Goal: Information Seeking & Learning: Learn about a topic

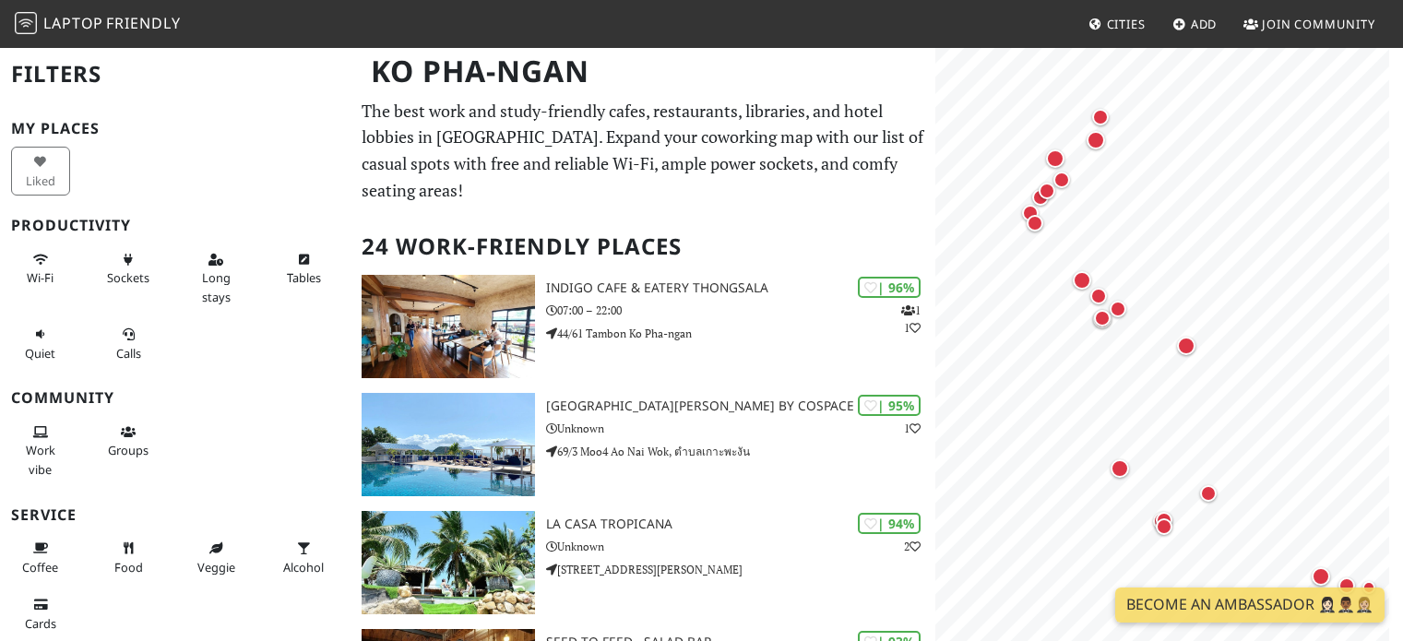
scroll to position [70, 0]
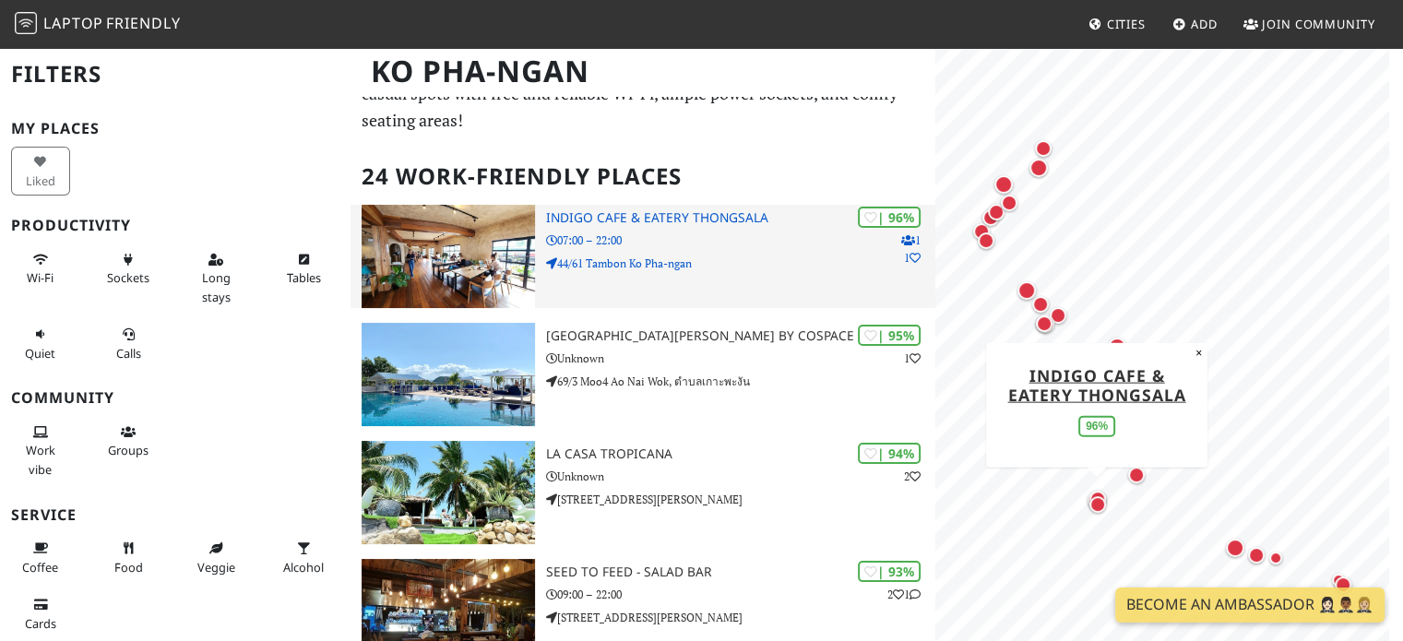
click at [612, 239] on p "07:00 – 22:00" at bounding box center [741, 241] width 390 height 18
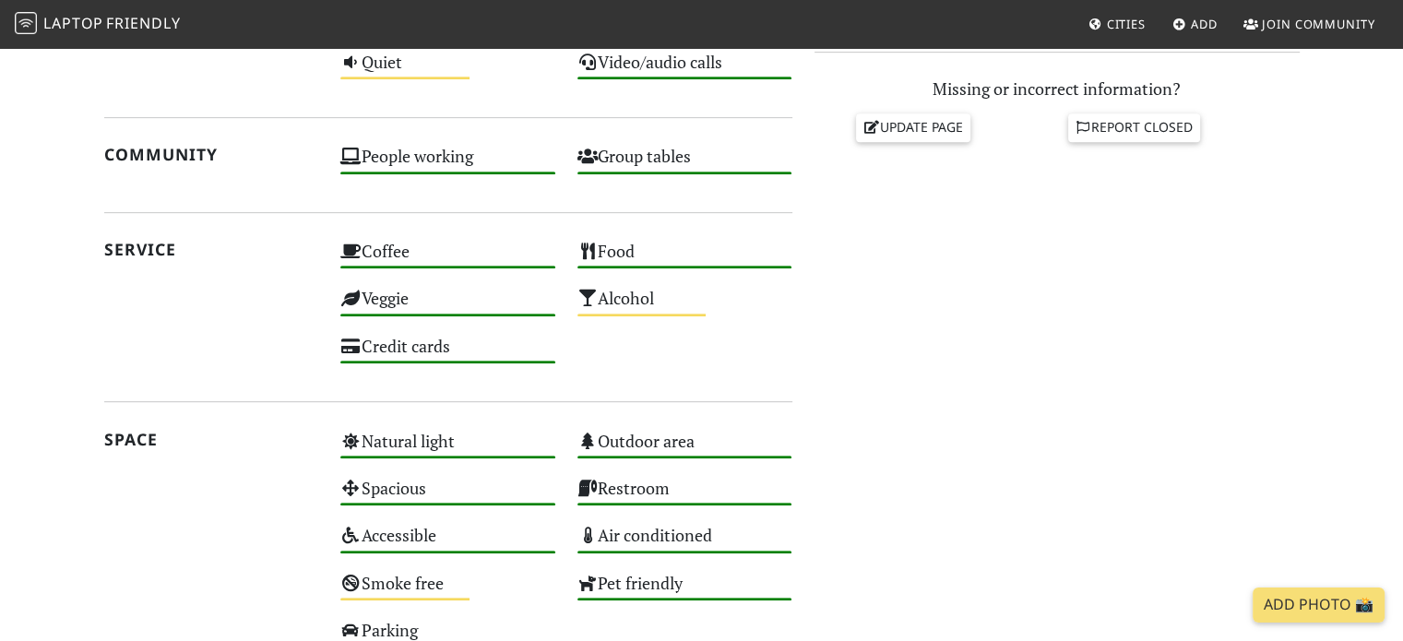
scroll to position [277, 0]
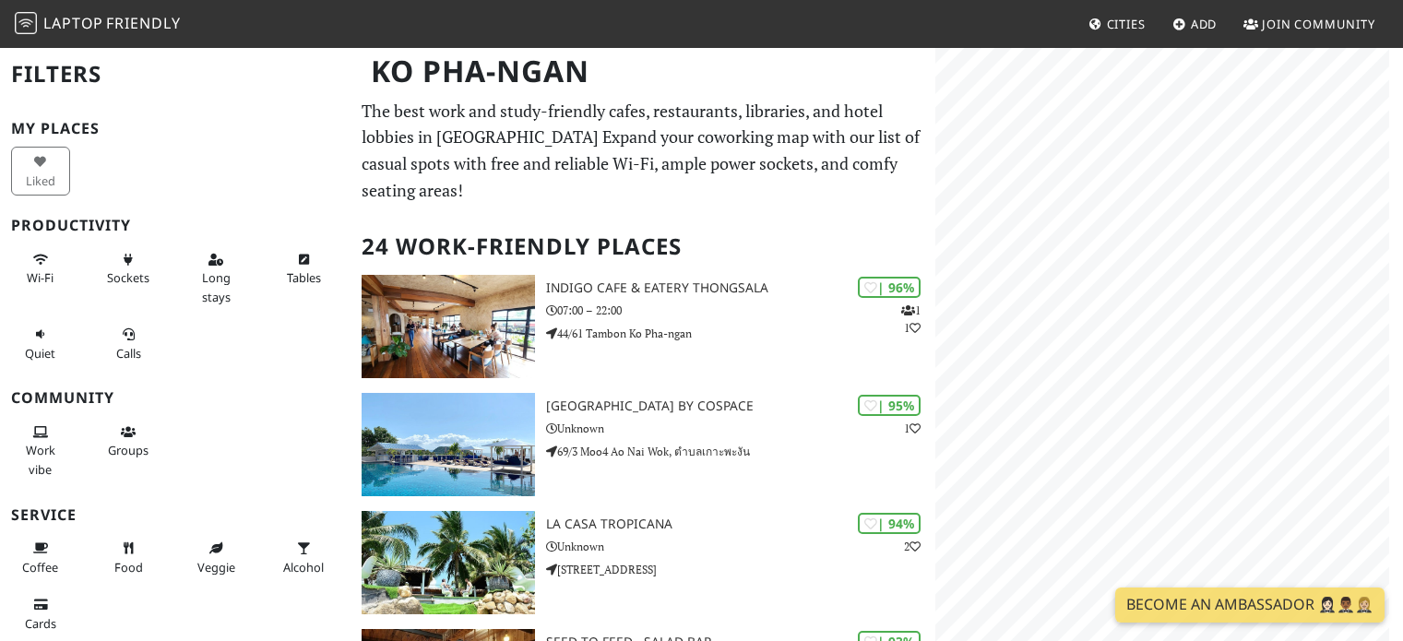
scroll to position [70, 0]
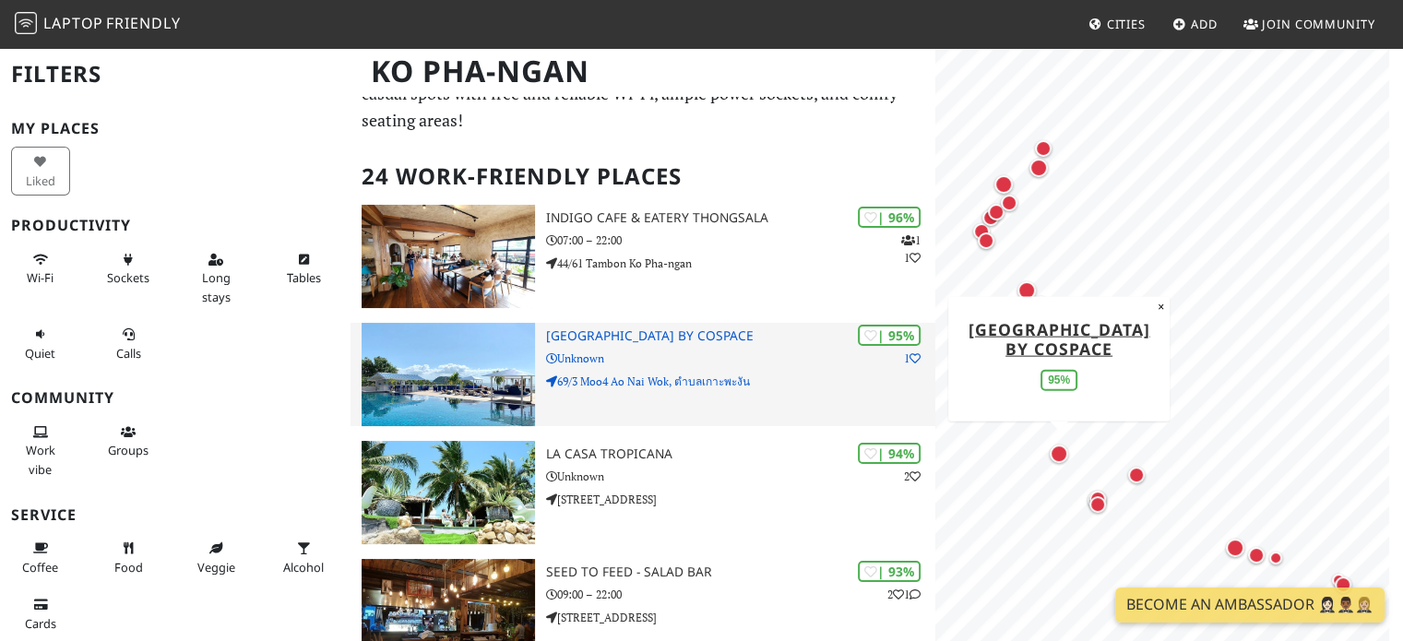
click at [719, 350] on p "Unknown" at bounding box center [741, 359] width 390 height 18
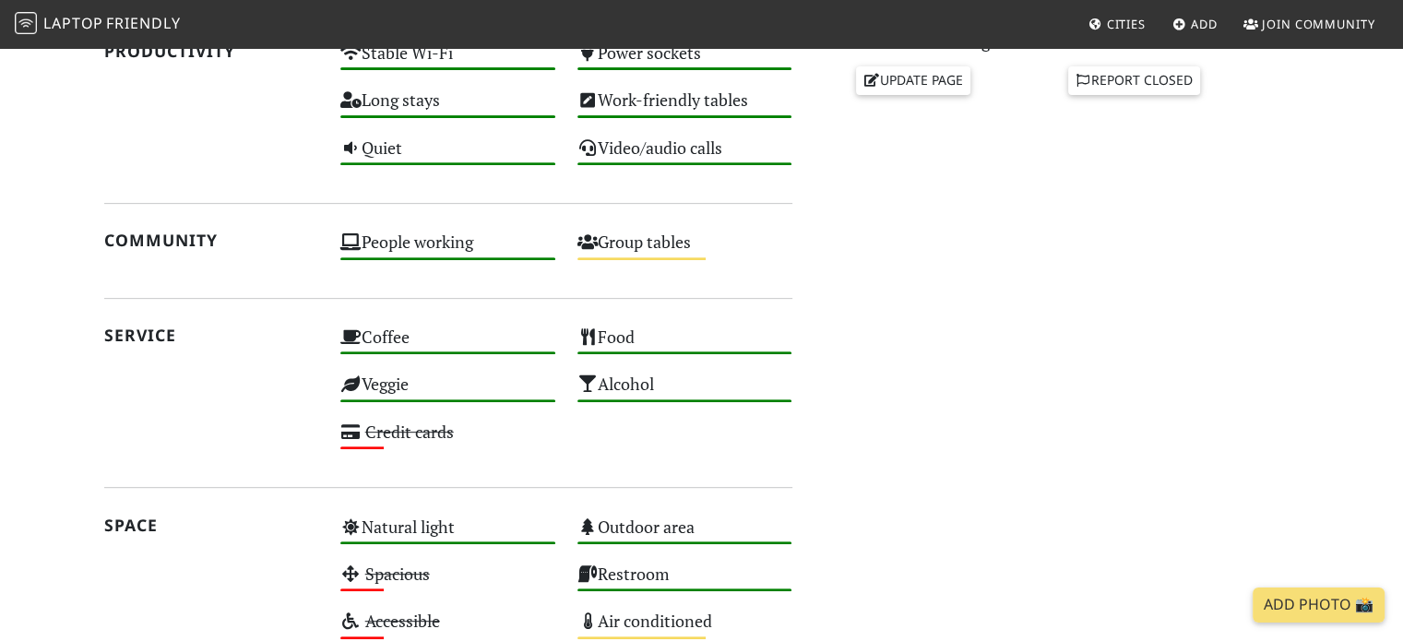
scroll to position [561, 0]
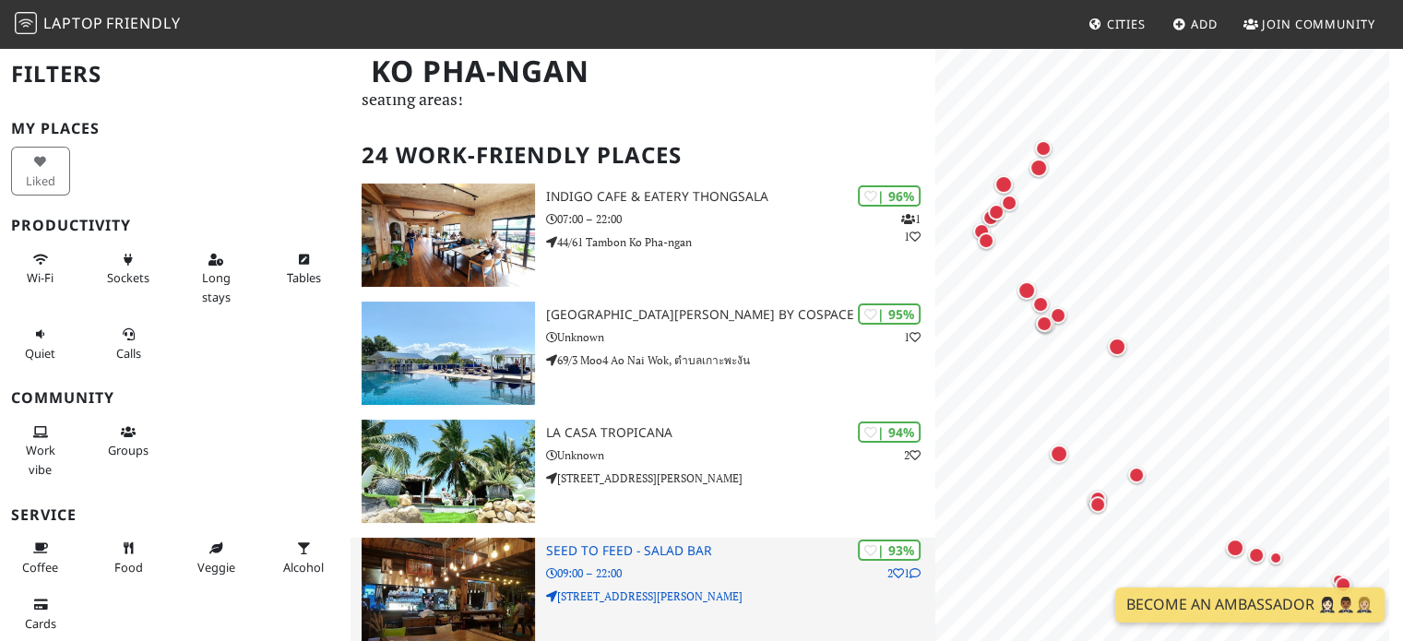
scroll to position [255, 0]
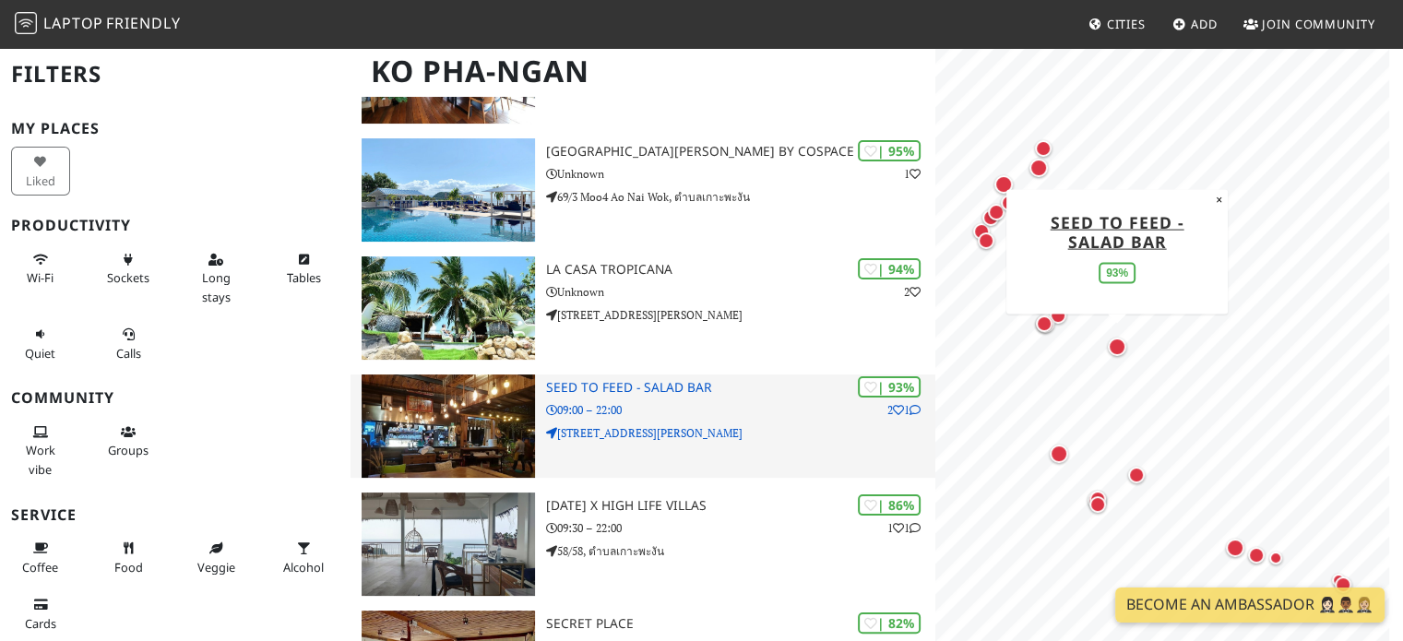
click at [646, 441] on p "57 Tambon Ko Pha-ngan, Amphoe Ko Pha-ngan Chang Wat Surat Thani 84280 Thailand" at bounding box center [741, 433] width 390 height 18
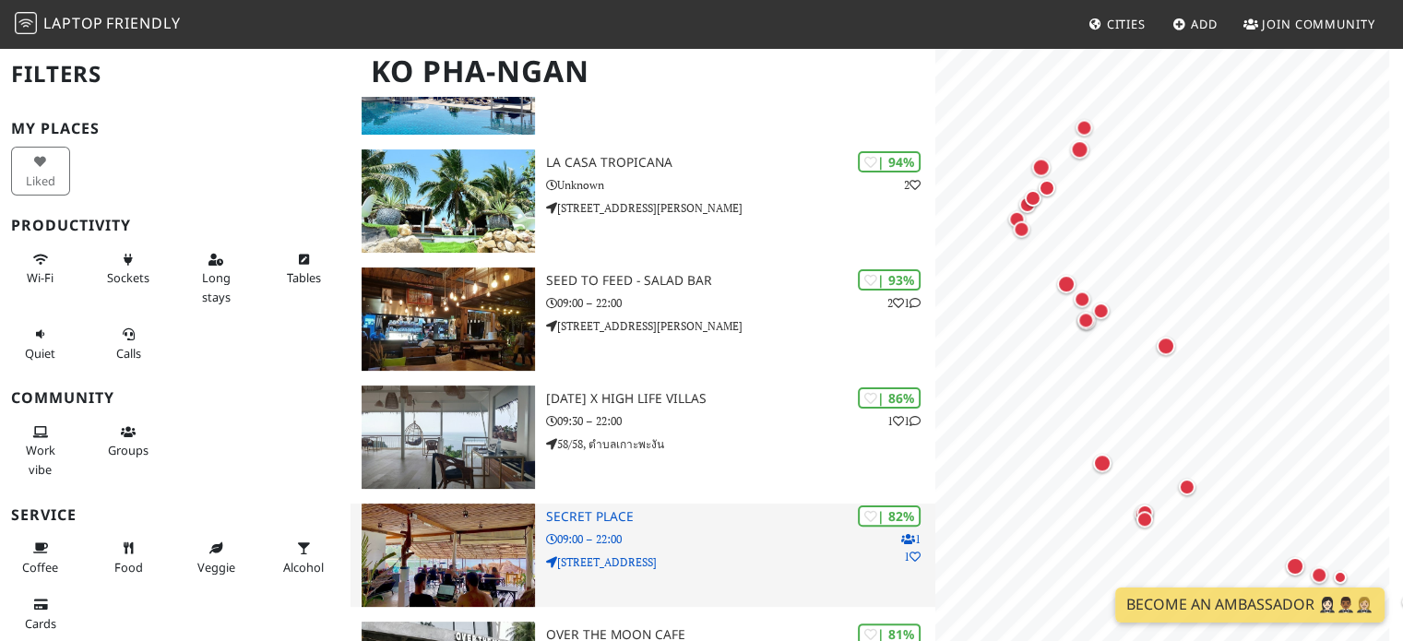
scroll to position [439, 0]
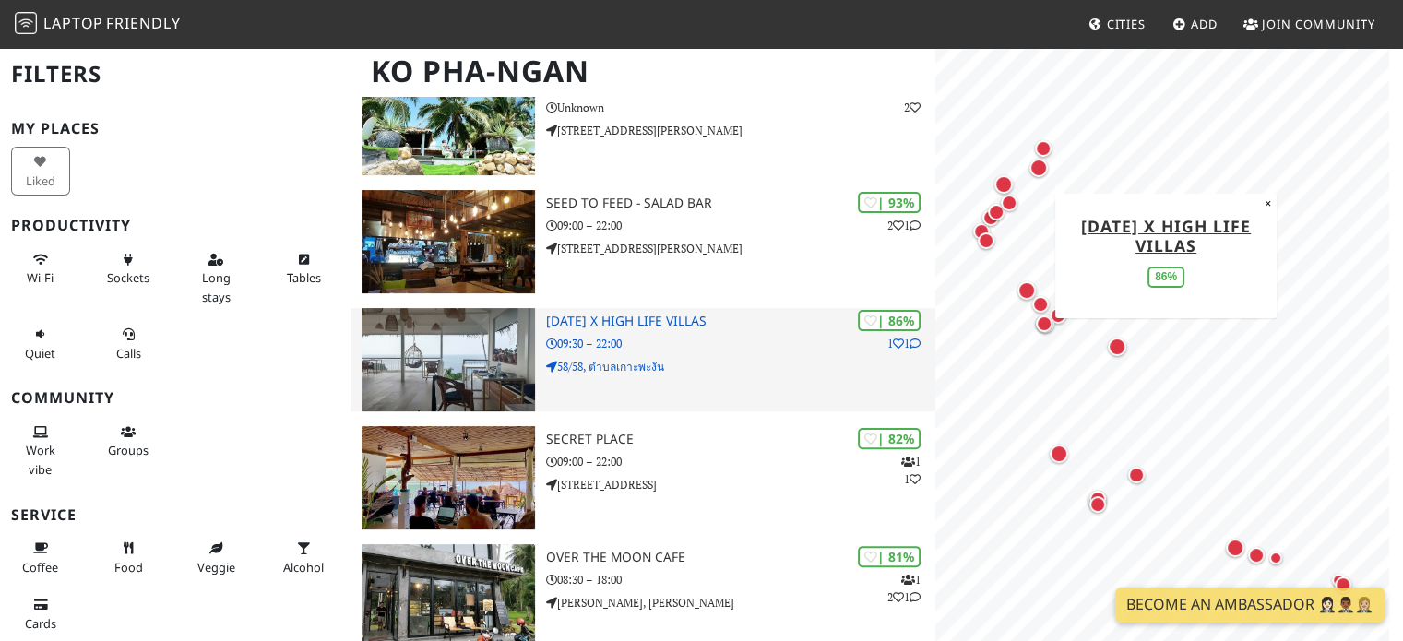
click at [465, 378] on img at bounding box center [448, 359] width 172 height 103
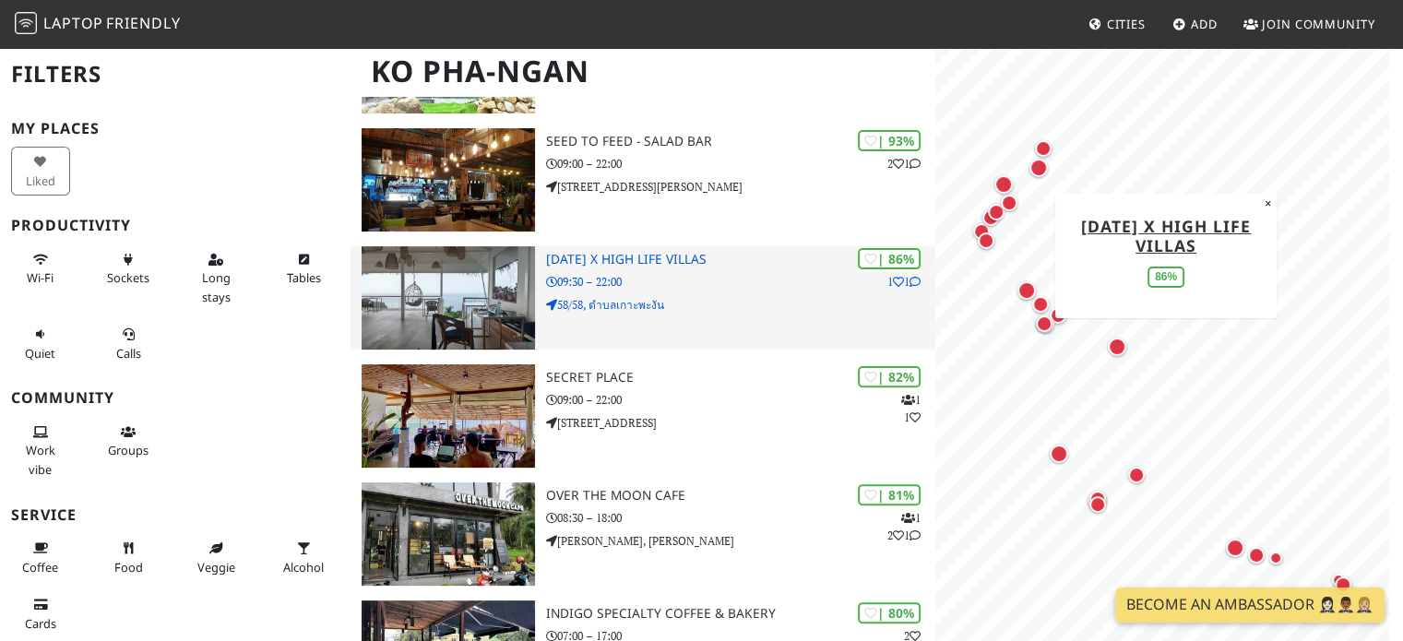
scroll to position [716, 0]
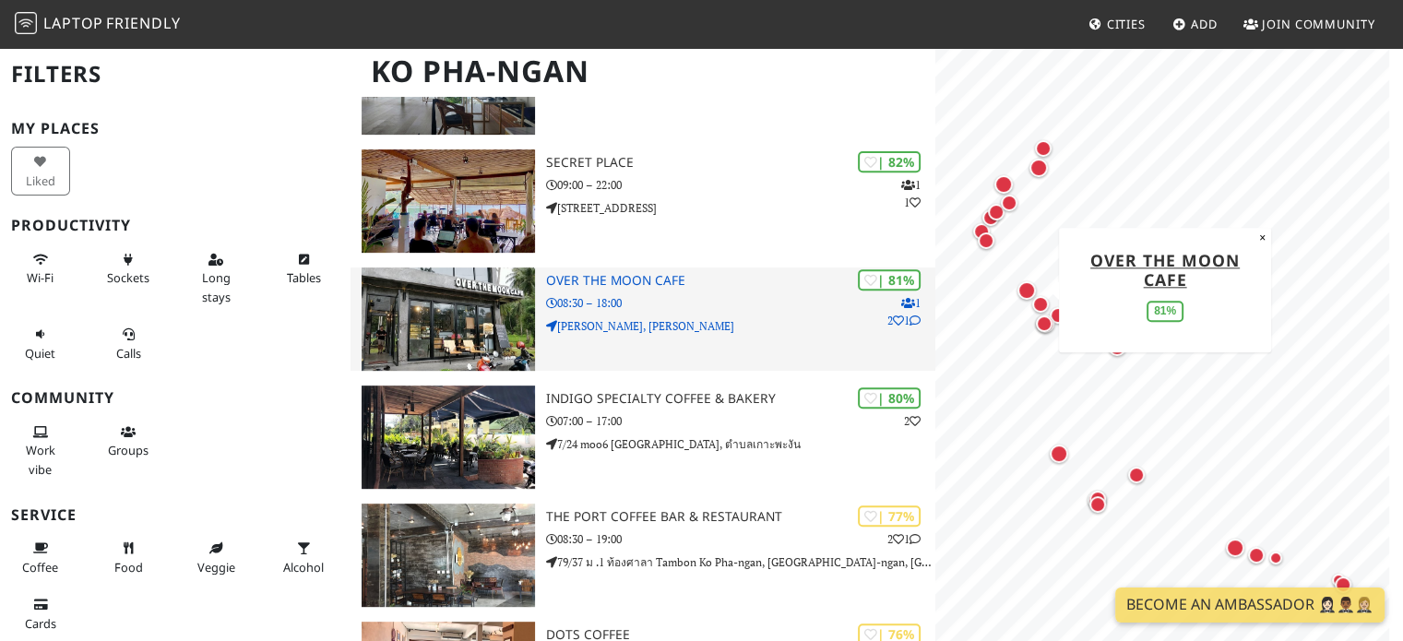
click at [730, 317] on p "[PERSON_NAME], [PERSON_NAME]" at bounding box center [741, 326] width 390 height 18
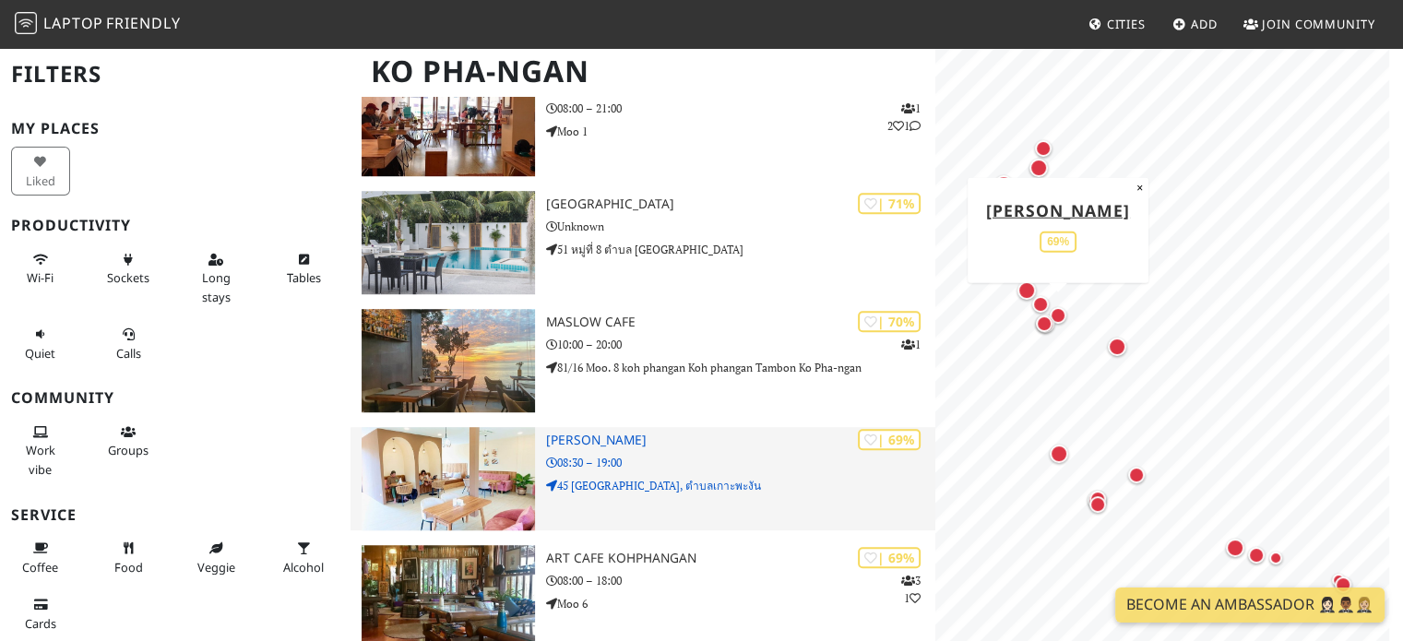
scroll to position [1357, 0]
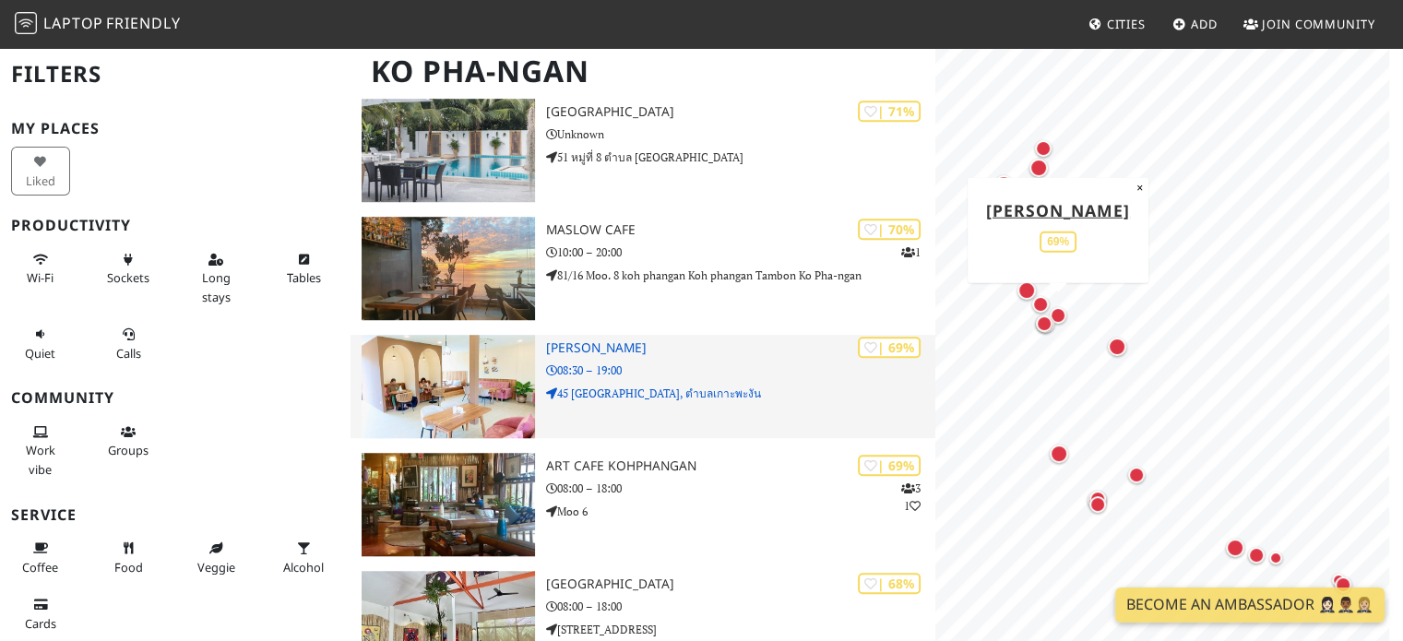
click at [502, 395] on img at bounding box center [448, 386] width 172 height 103
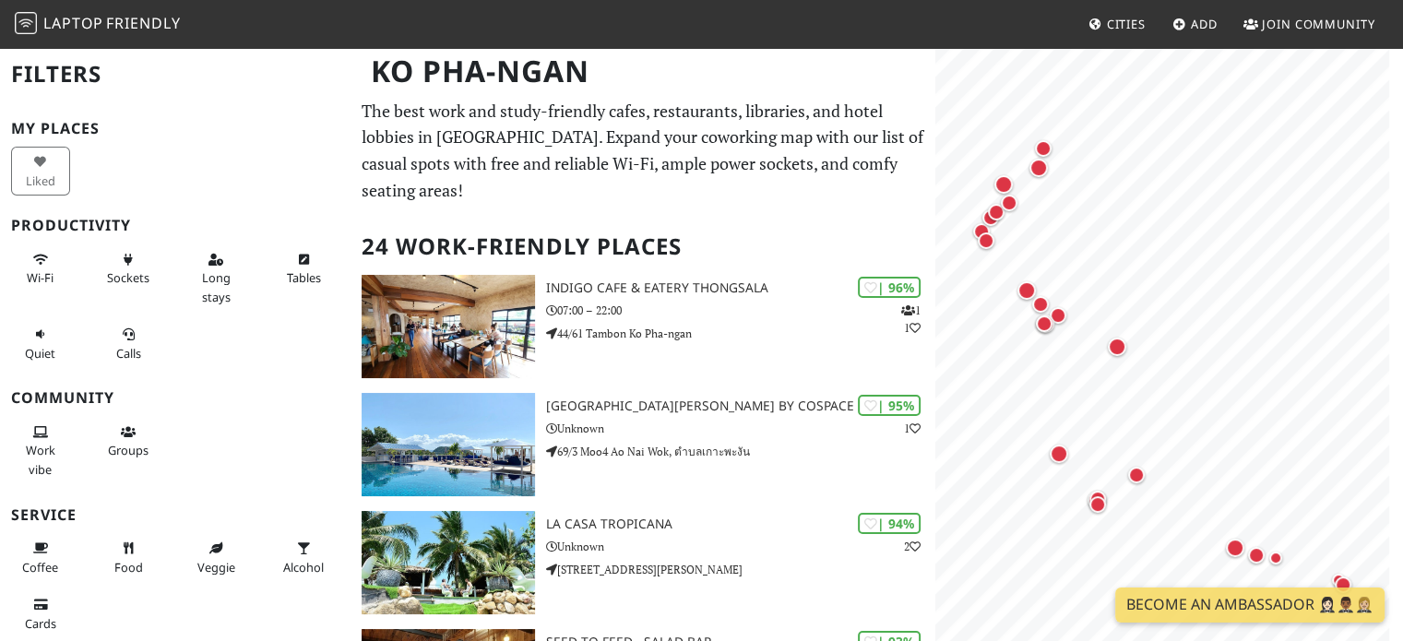
click at [147, 32] on span "Friendly" at bounding box center [143, 23] width 74 height 20
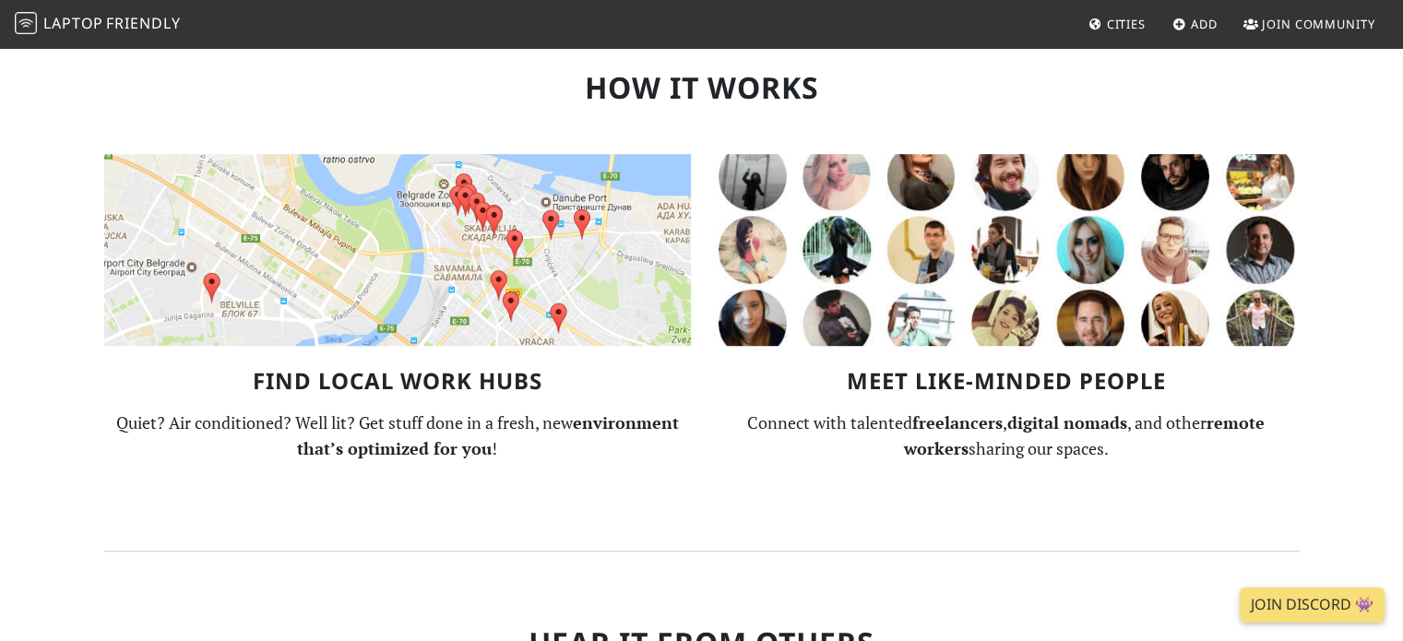
scroll to position [1107, 0]
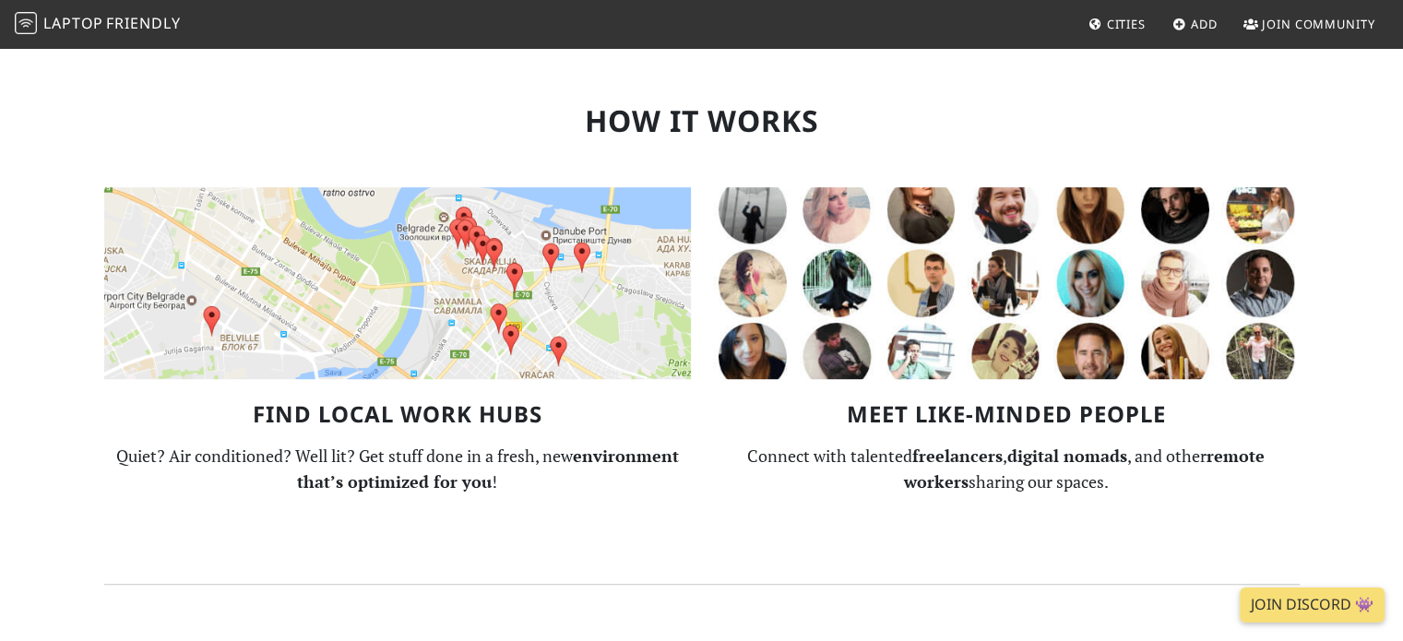
click at [489, 291] on img at bounding box center [397, 283] width 587 height 192
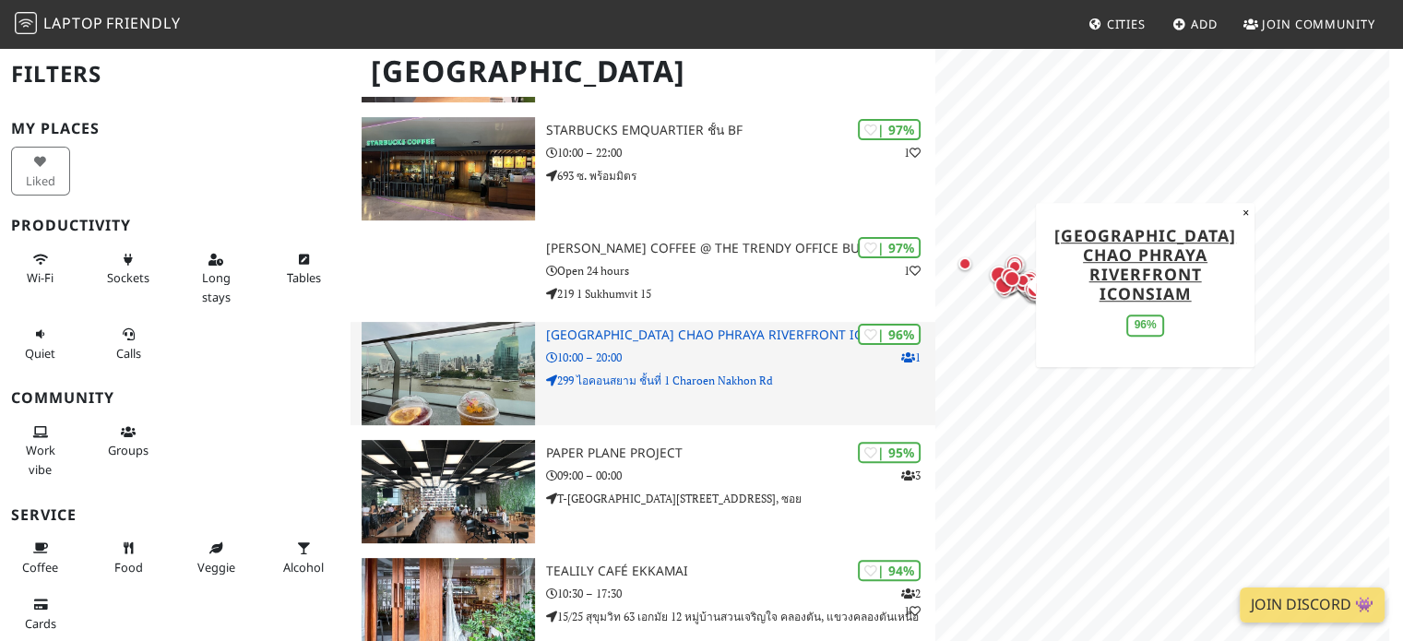
scroll to position [553, 0]
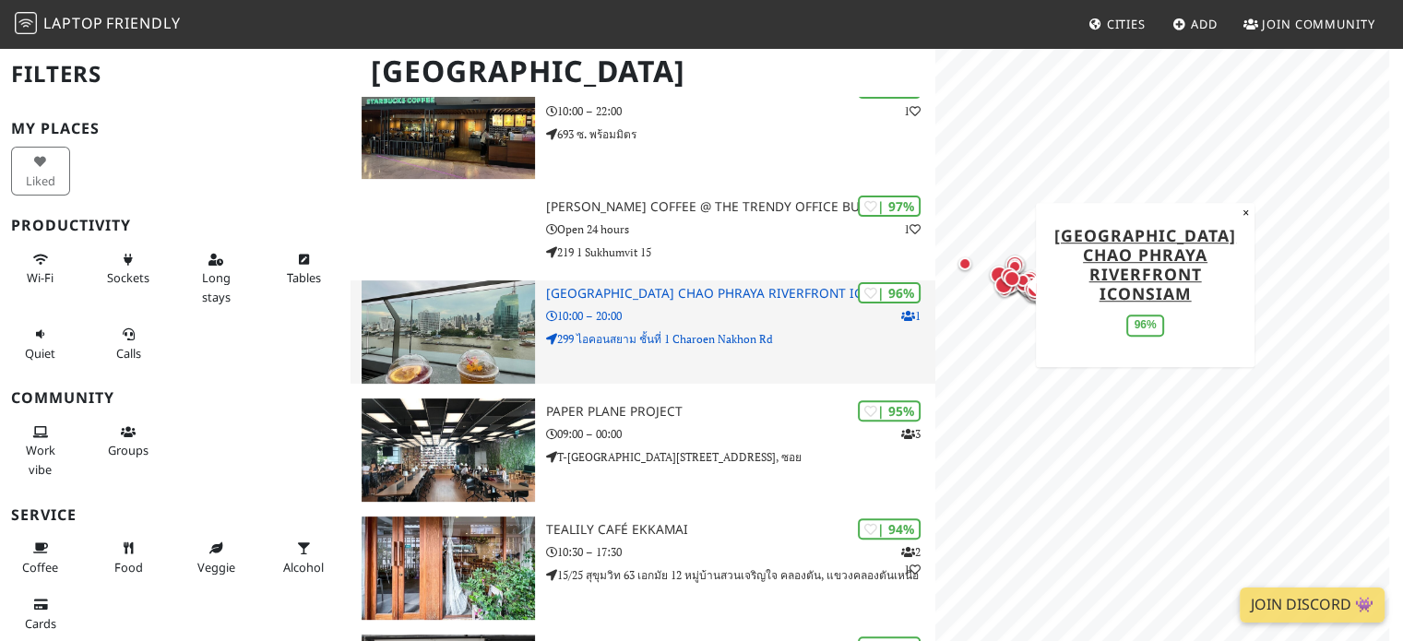
click at [616, 302] on div "| 96% 1 Starbucks Reserve Chao Phraya Riverfront ICONSIAM 10:00 – 20:00 299 ไอค…" at bounding box center [741, 331] width 390 height 103
